Goal: Navigation & Orientation: Find specific page/section

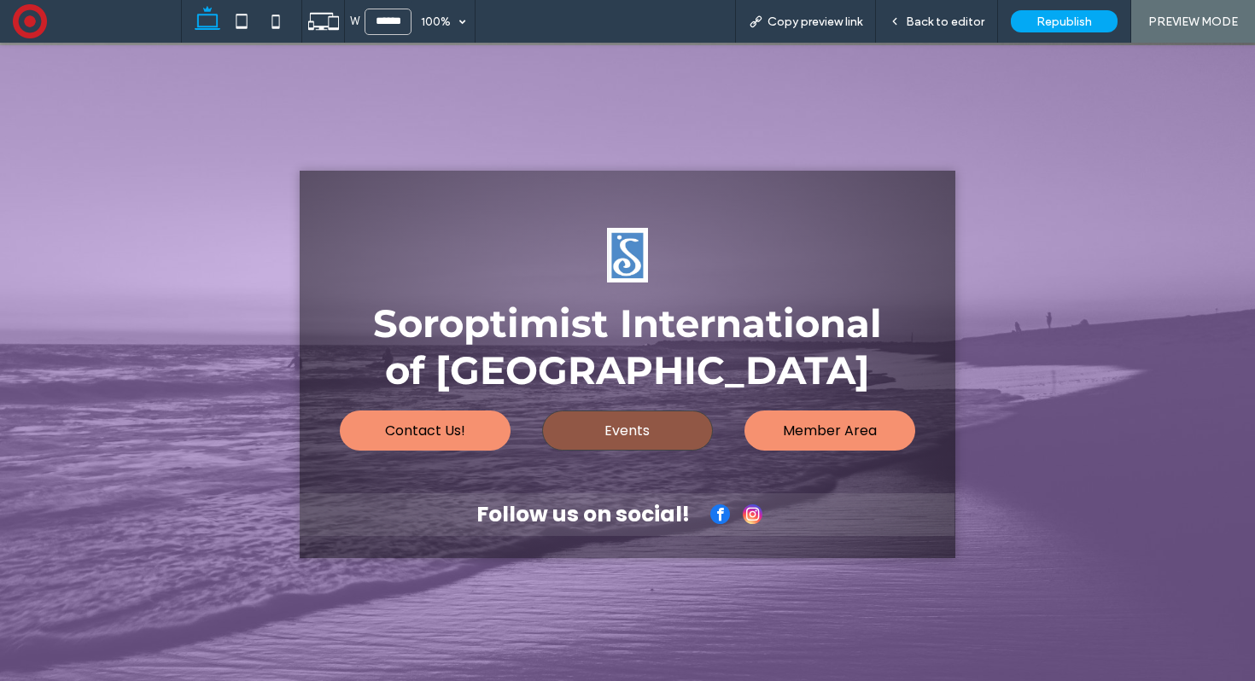
click at [622, 429] on span "Events" at bounding box center [626, 430] width 45 height 38
click at [928, 15] on span "Back to editor" at bounding box center [945, 22] width 79 height 15
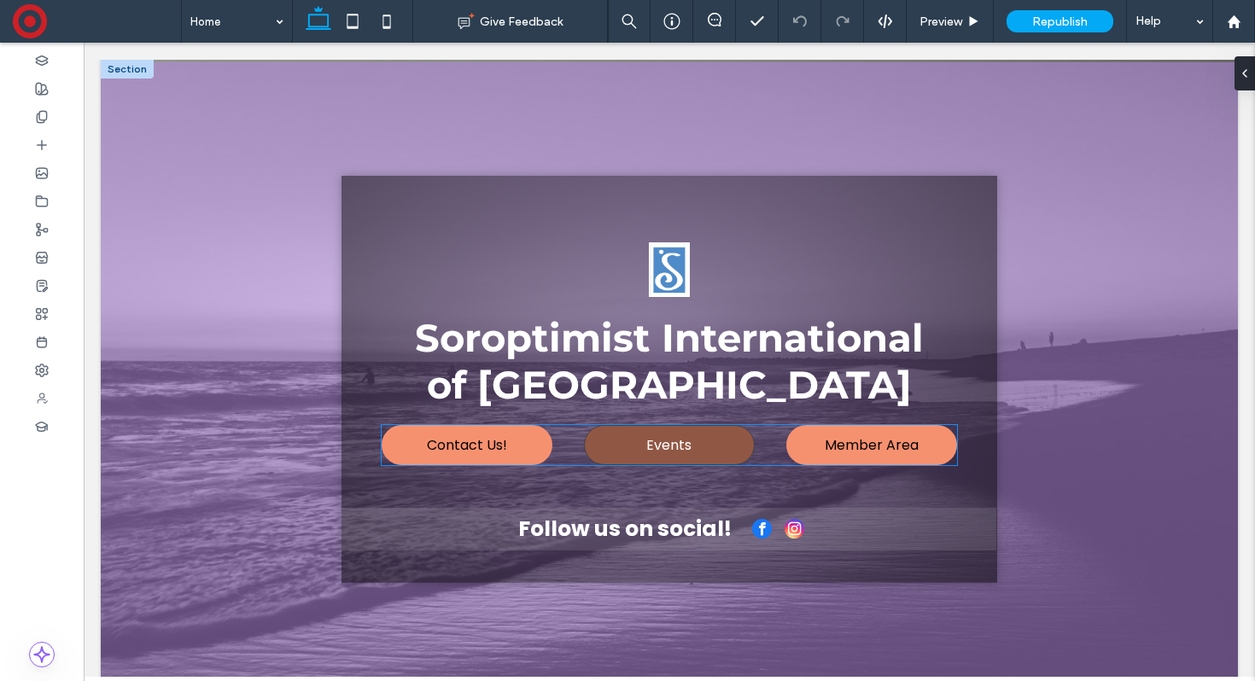
click at [701, 452] on link "Events" at bounding box center [669, 445] width 171 height 40
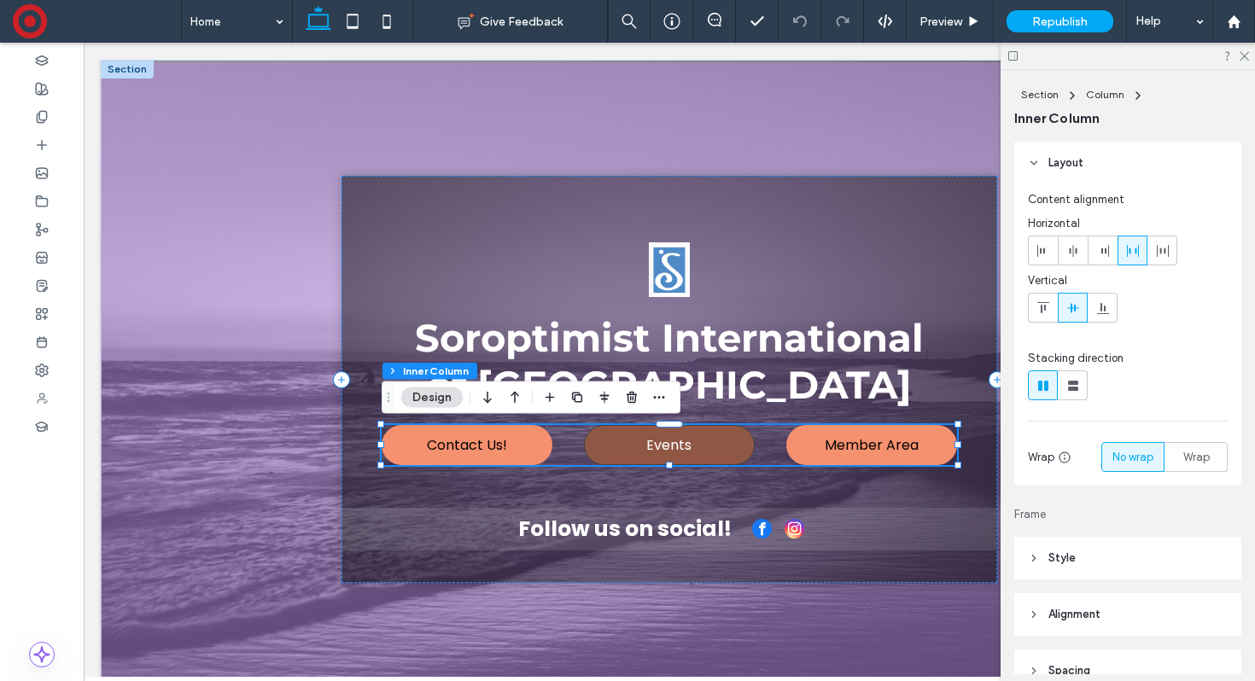
click at [701, 452] on link "Events" at bounding box center [669, 445] width 171 height 40
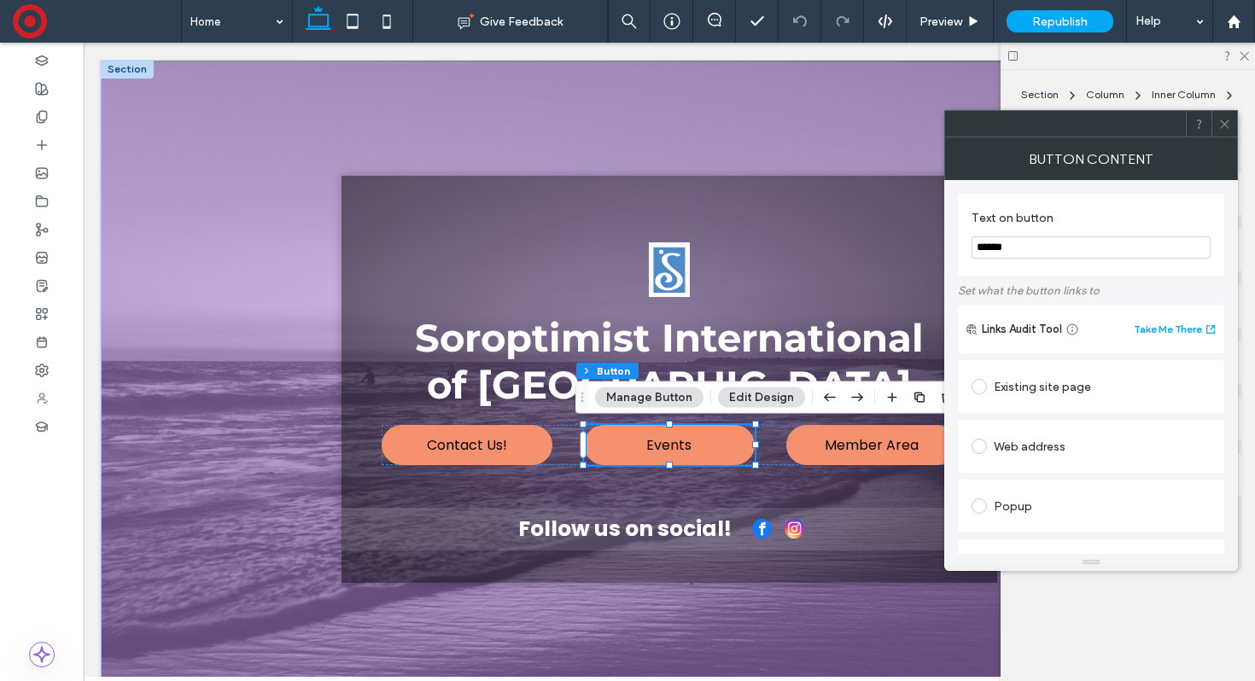
click at [654, 400] on button "Manage Button" at bounding box center [649, 398] width 108 height 20
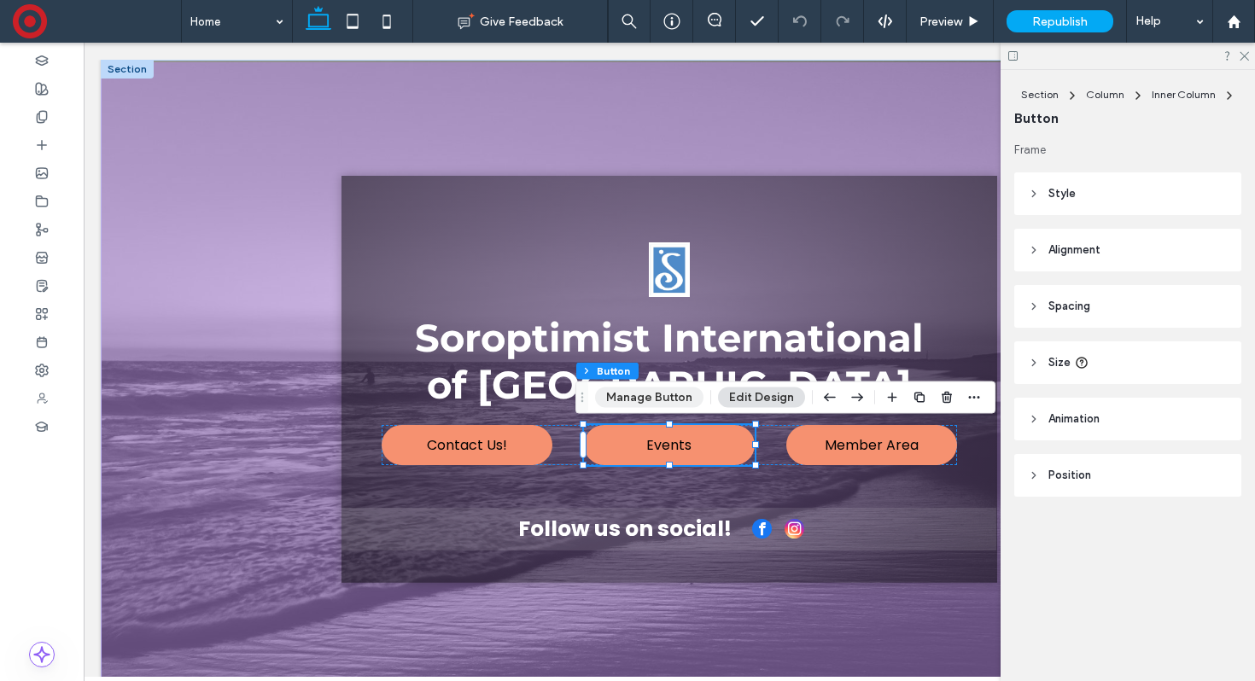
click at [654, 400] on button "Manage Button" at bounding box center [649, 398] width 108 height 20
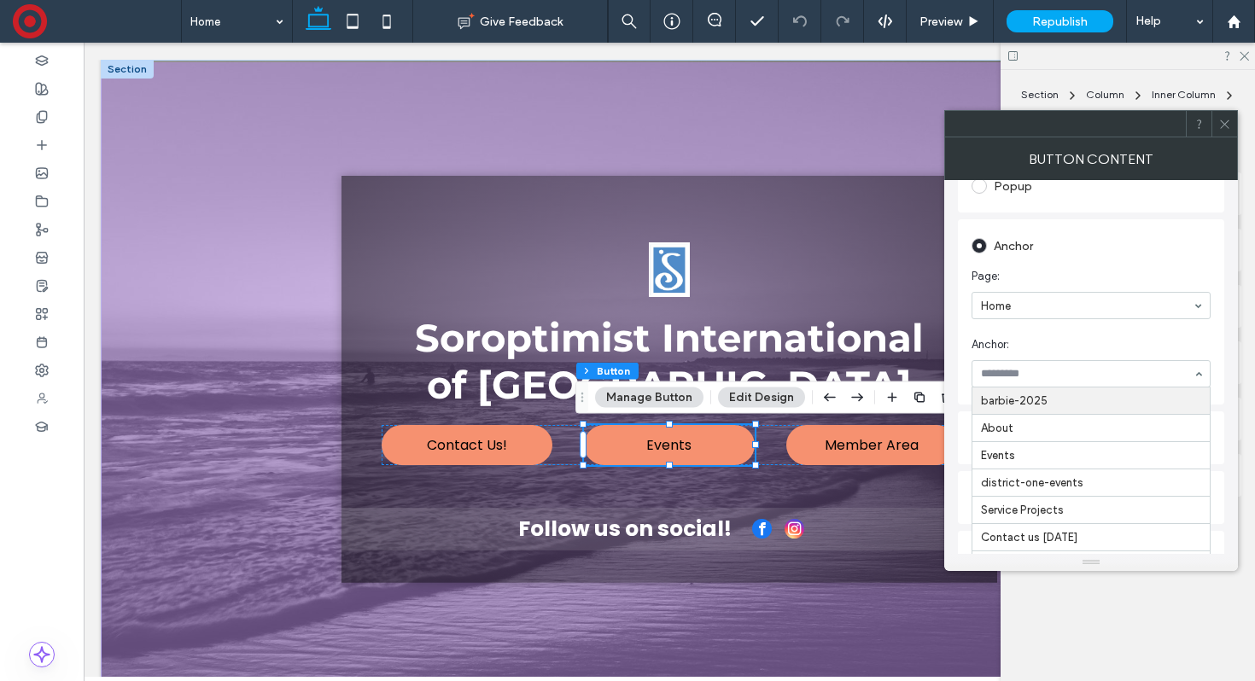
scroll to position [321, 0]
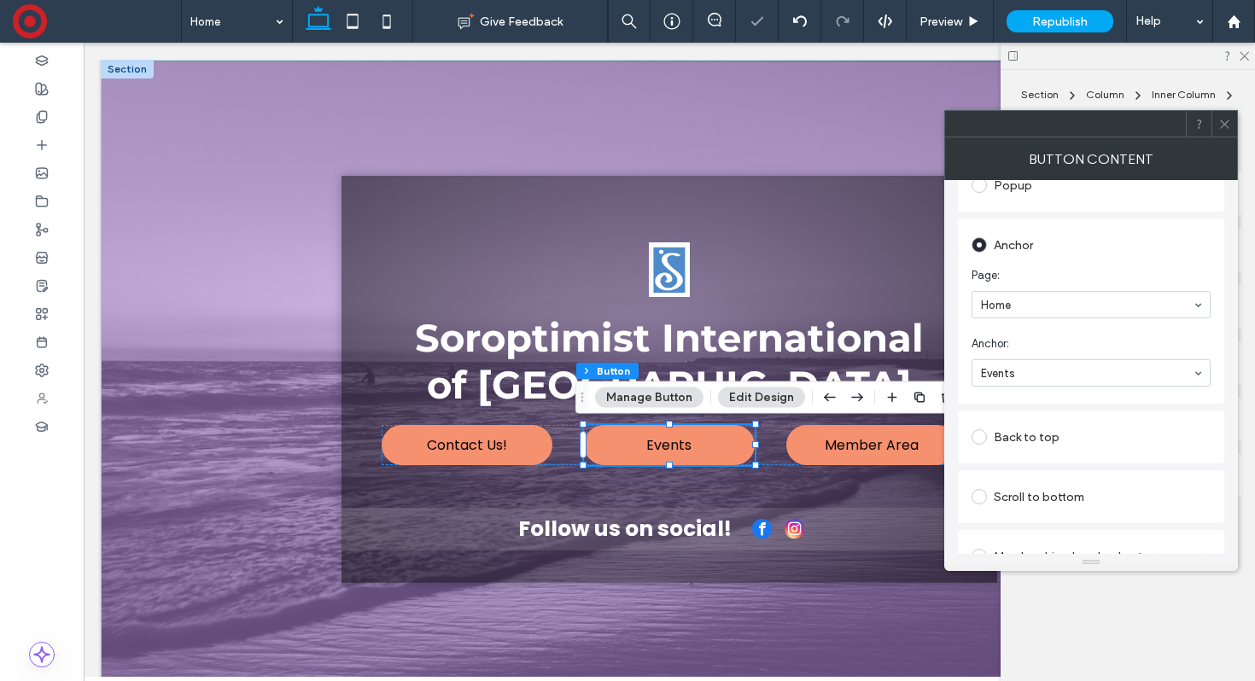
click at [1228, 126] on icon at bounding box center [1224, 124] width 13 height 13
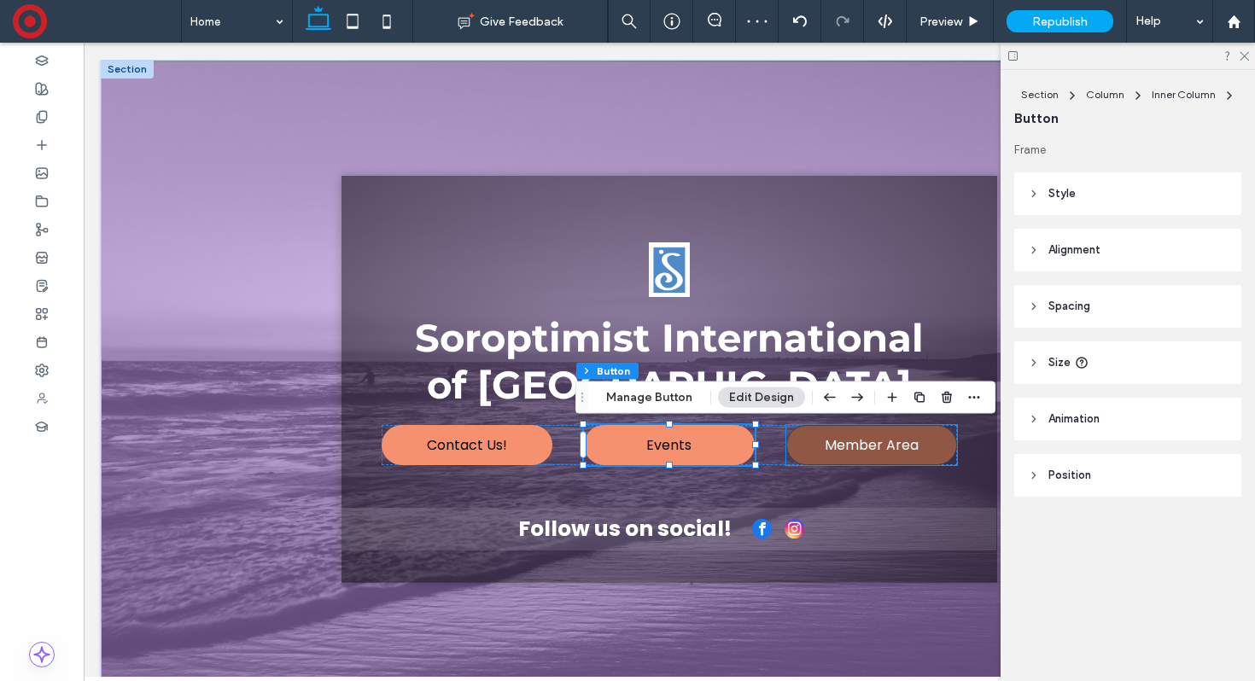
click at [895, 449] on span "Member Area" at bounding box center [872, 445] width 94 height 38
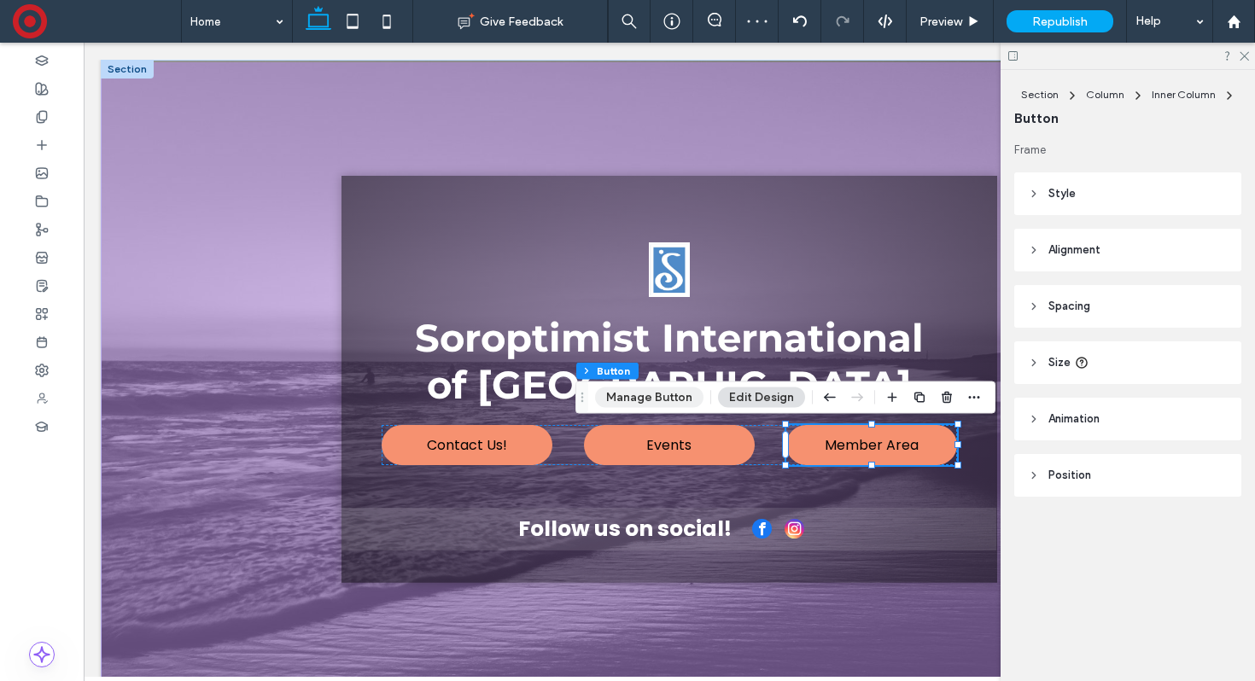
click at [673, 392] on button "Manage Button" at bounding box center [649, 398] width 108 height 20
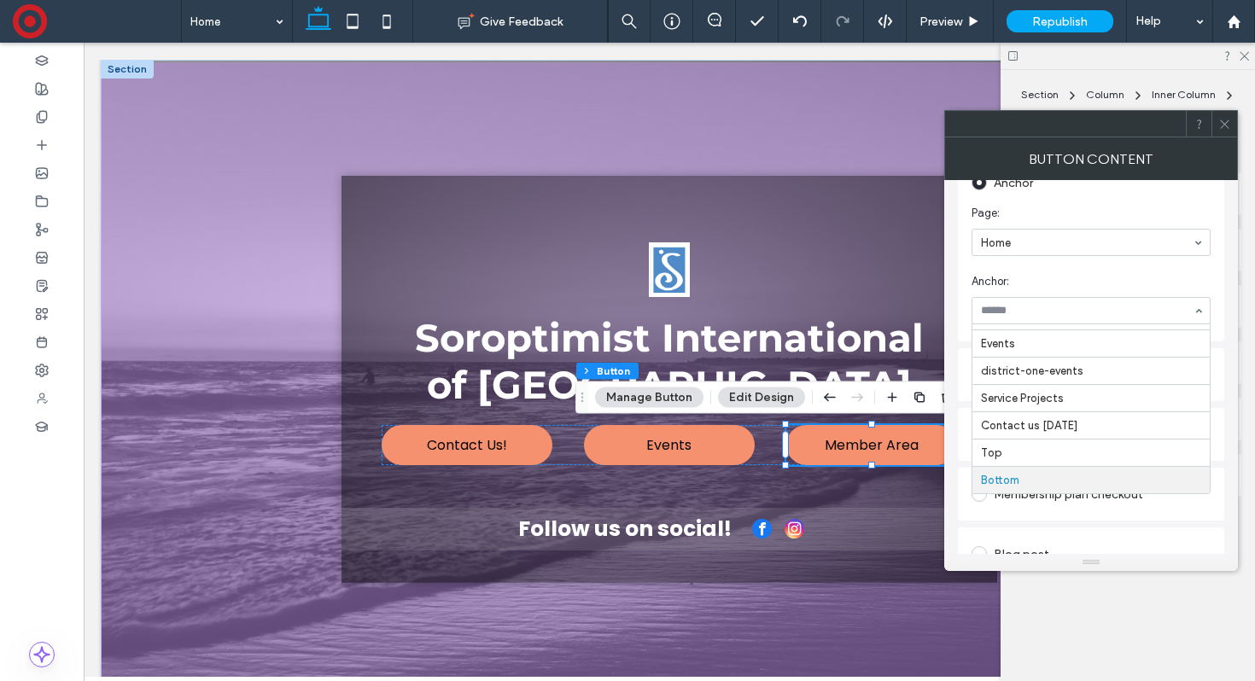
scroll to position [388, 0]
click at [1224, 121] on icon at bounding box center [1224, 124] width 13 height 13
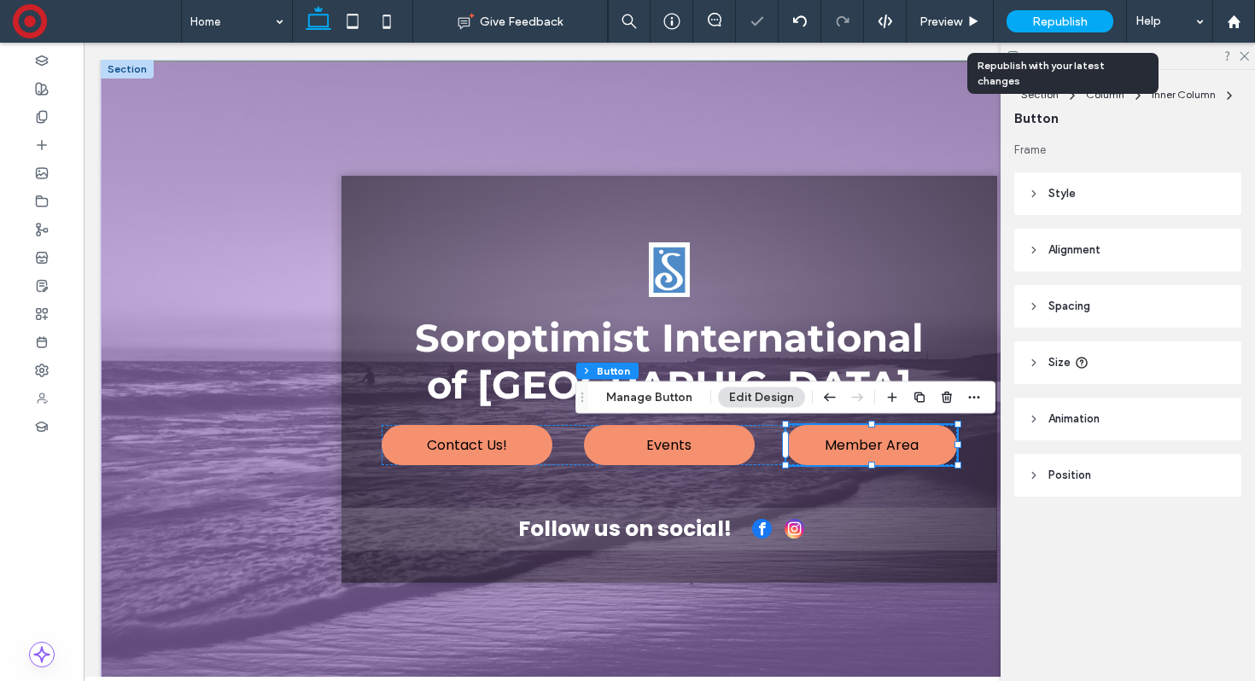
click at [1062, 24] on span "Republish" at bounding box center [1059, 22] width 55 height 15
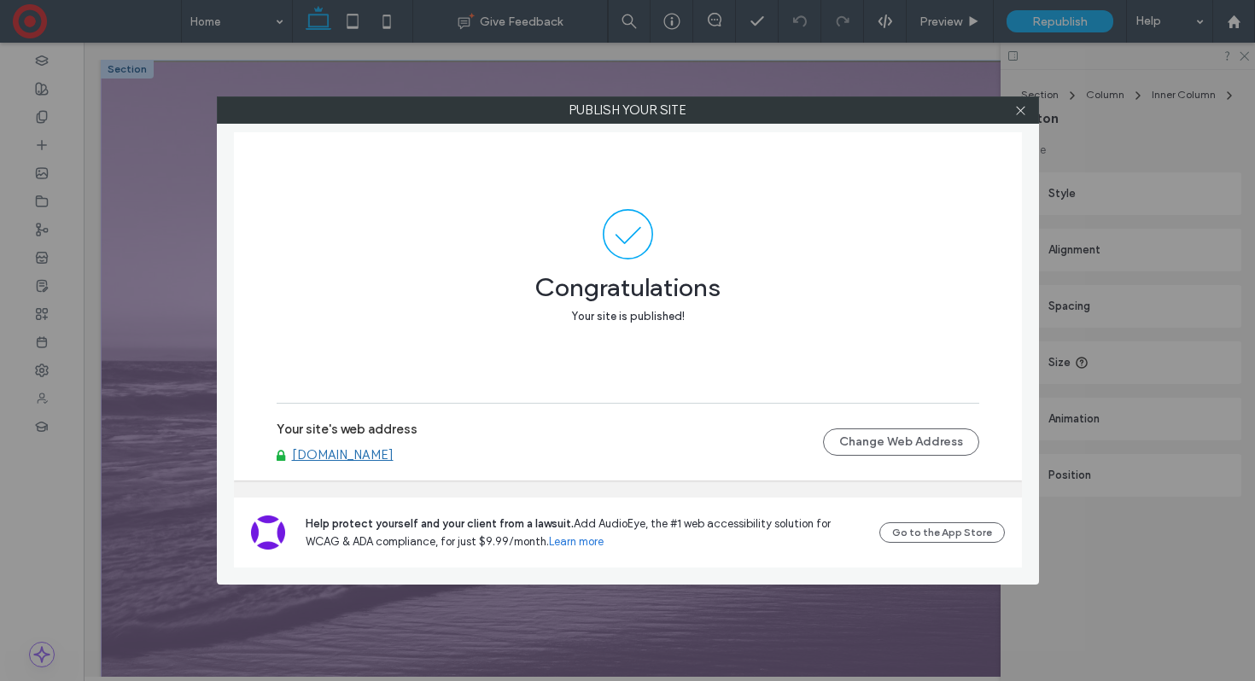
click at [394, 456] on link "[DOMAIN_NAME]" at bounding box center [343, 454] width 102 height 15
click at [1025, 105] on icon at bounding box center [1020, 110] width 13 height 13
